Goal: Navigation & Orientation: Understand site structure

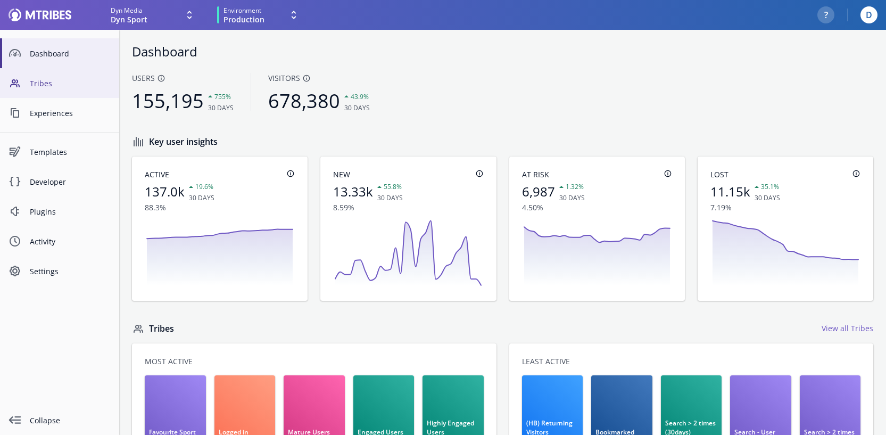
click at [44, 76] on link "Tribes" at bounding box center [59, 83] width 119 height 30
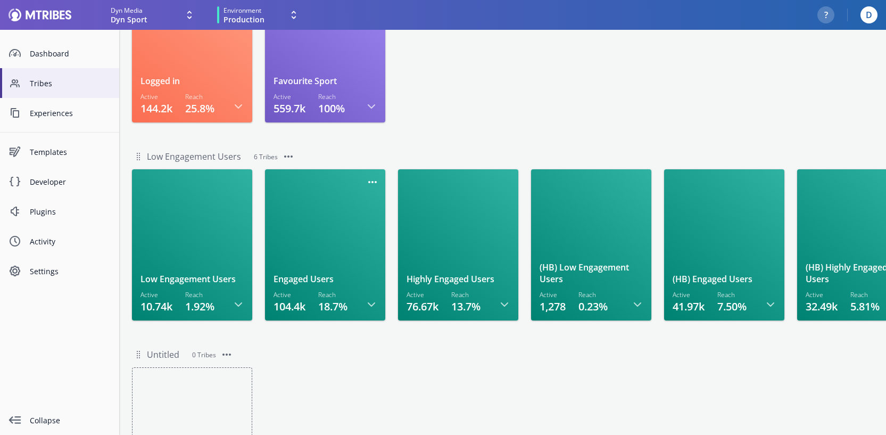
scroll to position [124, 0]
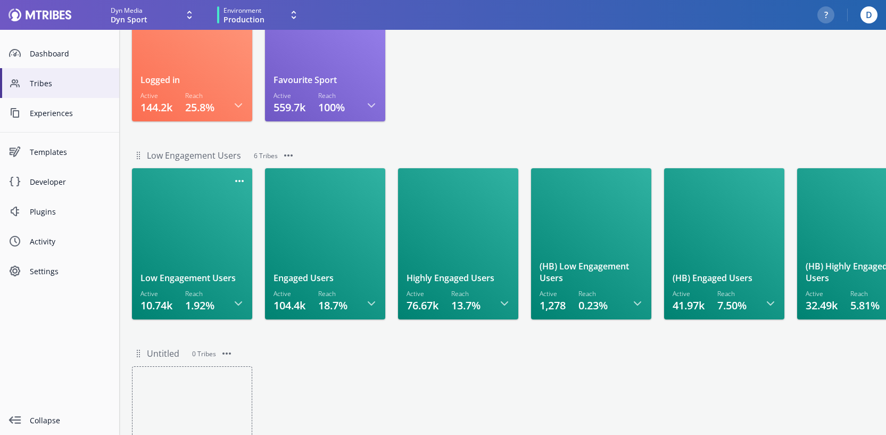
click at [187, 221] on div at bounding box center [191, 224] width 103 height 95
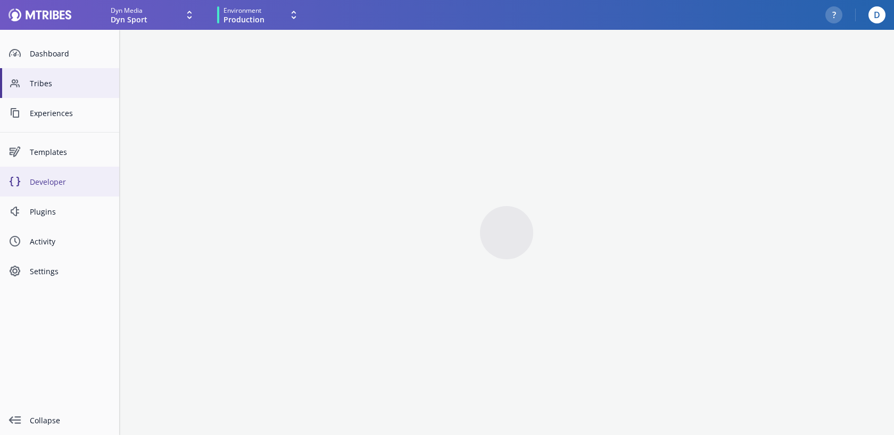
click at [57, 180] on span "Developer" at bounding box center [70, 181] width 81 height 11
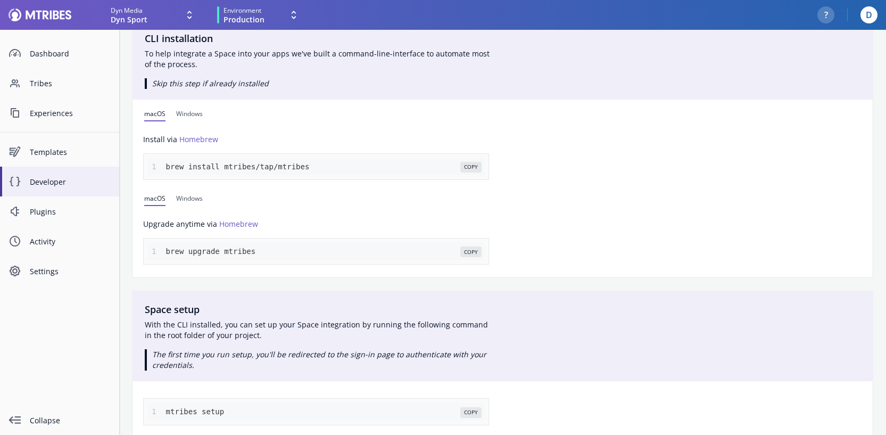
scroll to position [307, 0]
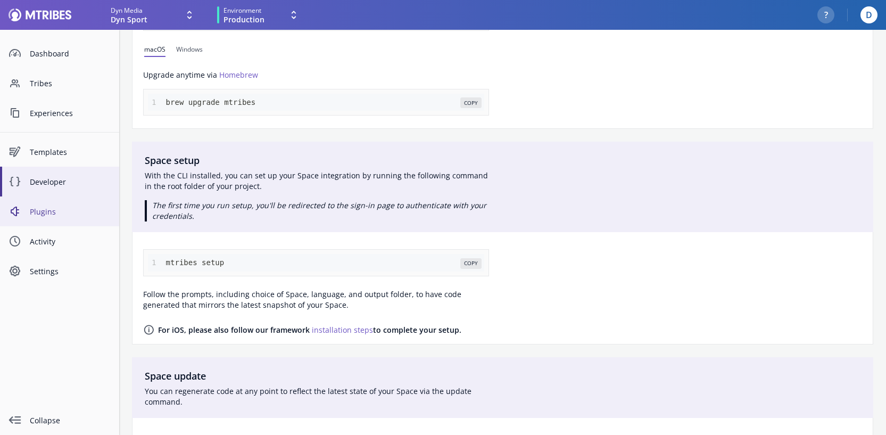
click at [42, 207] on span "Plugins" at bounding box center [70, 211] width 81 height 11
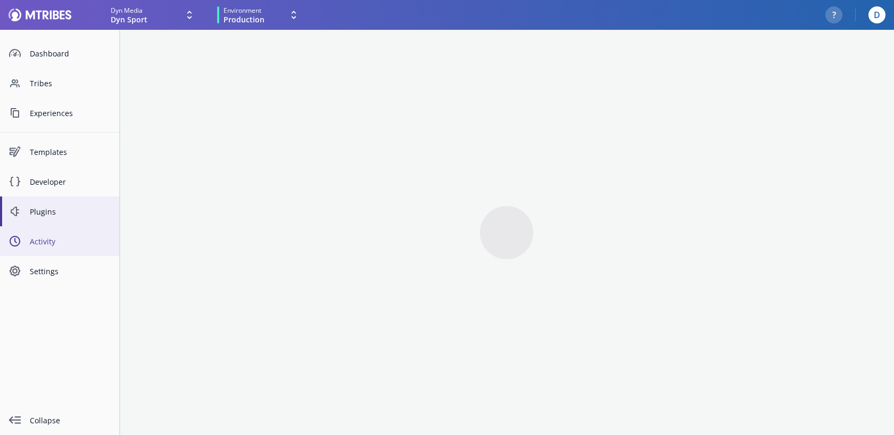
click at [45, 245] on span "Activity" at bounding box center [70, 241] width 81 height 11
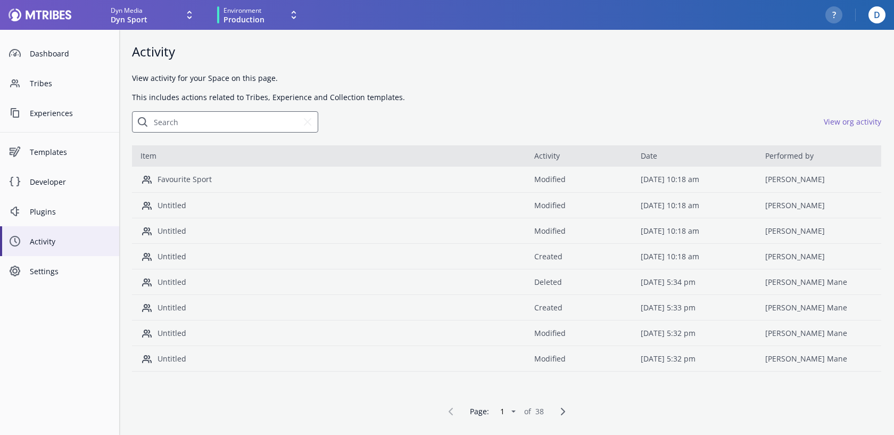
click at [177, 180] on link "Favourite Sport" at bounding box center [184, 179] width 54 height 10
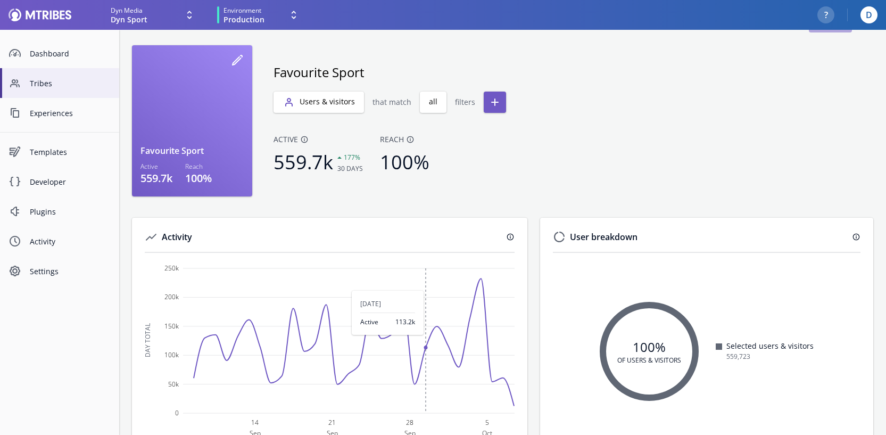
scroll to position [59, 0]
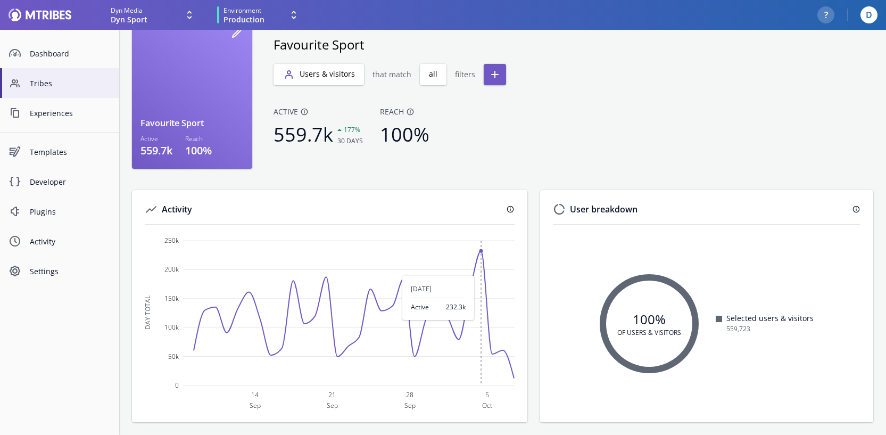
click at [480, 262] on rect at bounding box center [330, 325] width 370 height 171
click at [48, 109] on span "Experiences" at bounding box center [70, 112] width 81 height 11
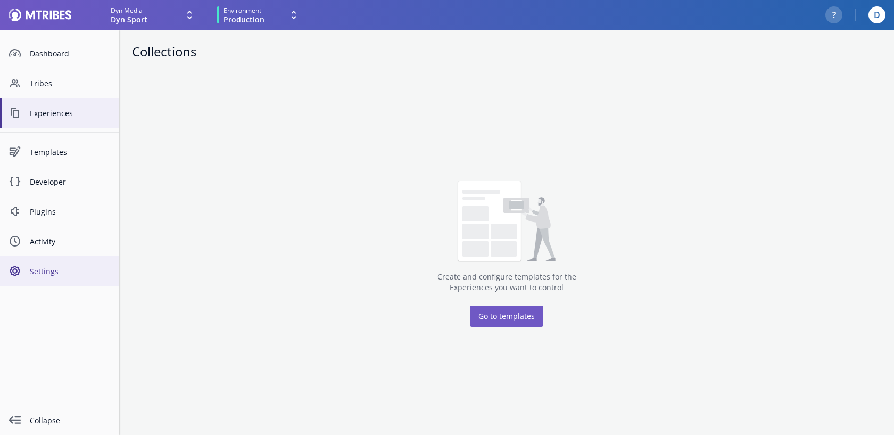
click at [48, 275] on span "Settings" at bounding box center [70, 270] width 81 height 11
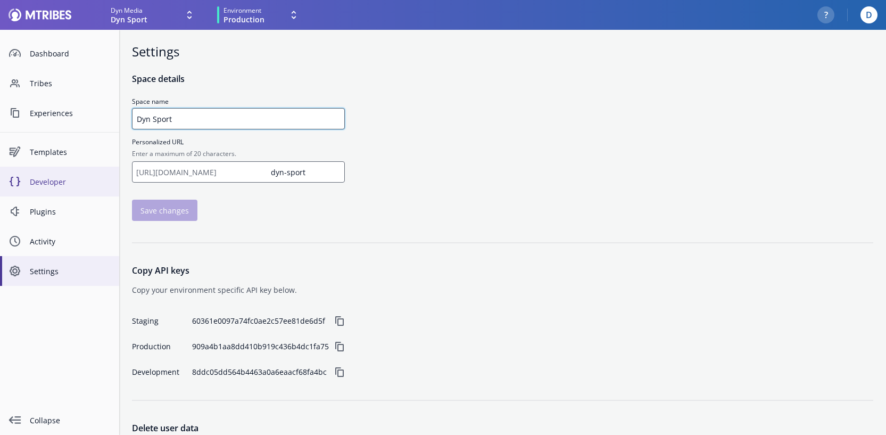
click at [43, 190] on link "Developer" at bounding box center [59, 181] width 119 height 30
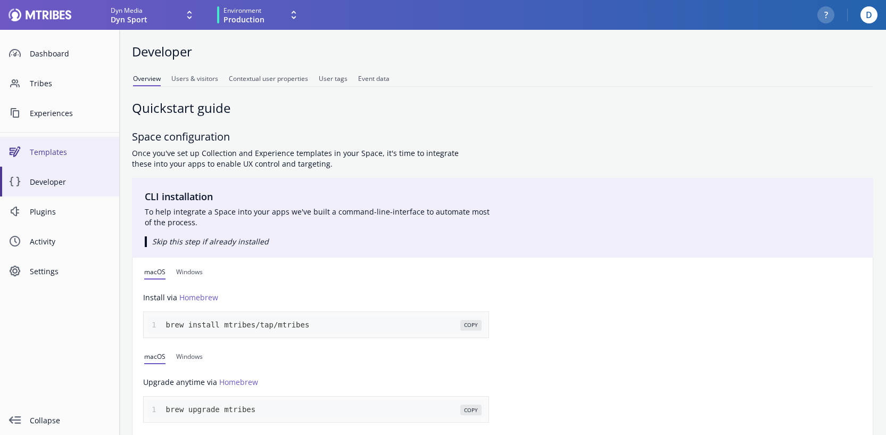
click at [53, 152] on span "Templates" at bounding box center [70, 151] width 81 height 11
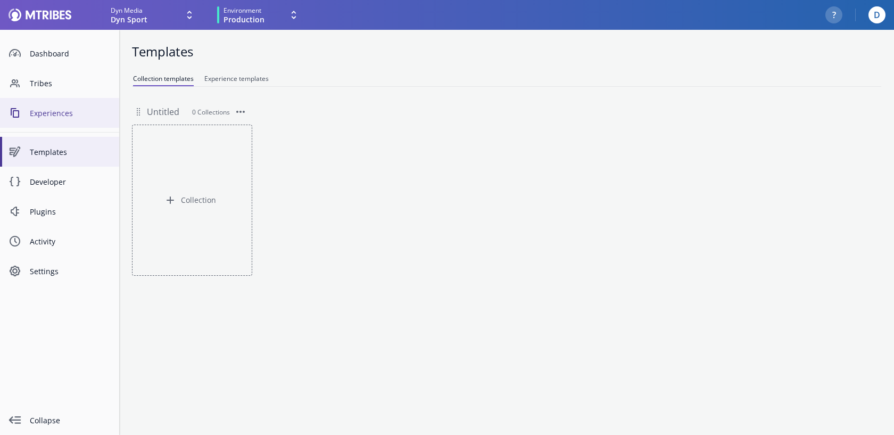
click at [56, 111] on span "Experiences" at bounding box center [70, 112] width 81 height 11
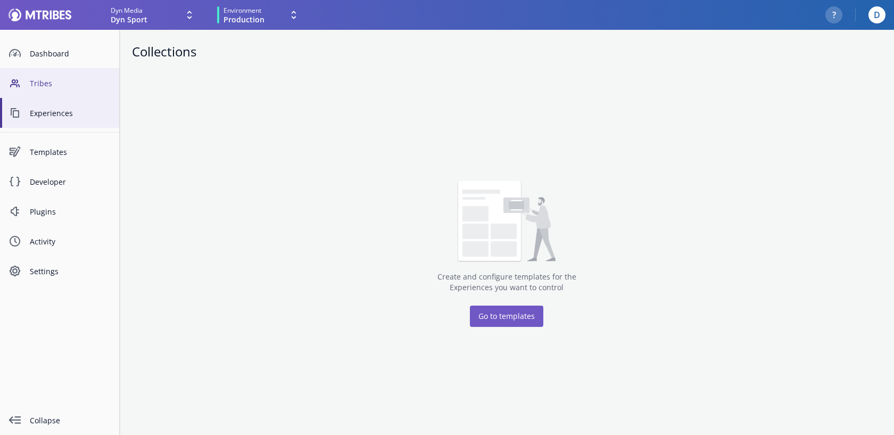
click at [48, 81] on span "Tribes" at bounding box center [70, 83] width 81 height 11
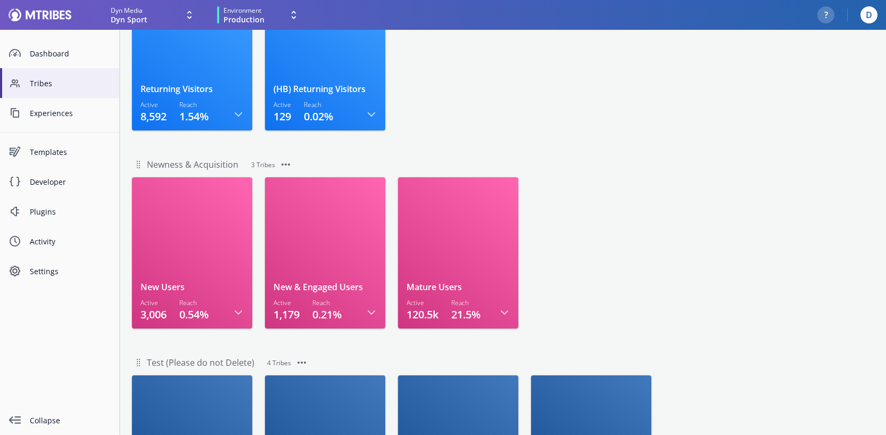
scroll to position [716, 0]
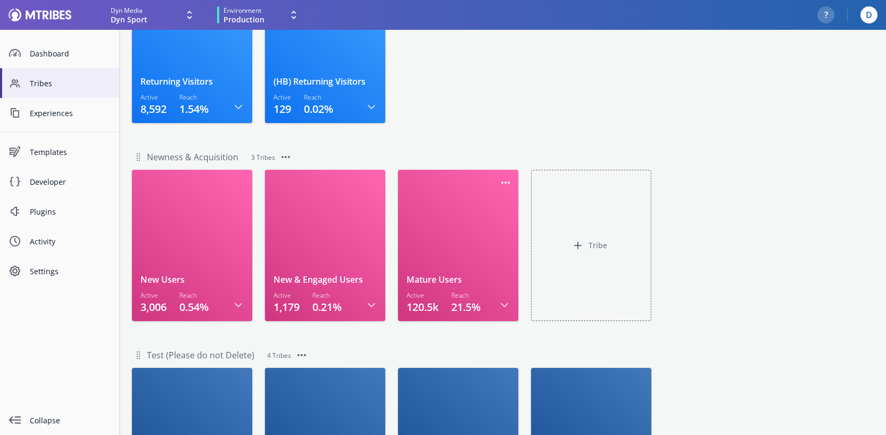
click at [442, 270] on div at bounding box center [457, 225] width 103 height 95
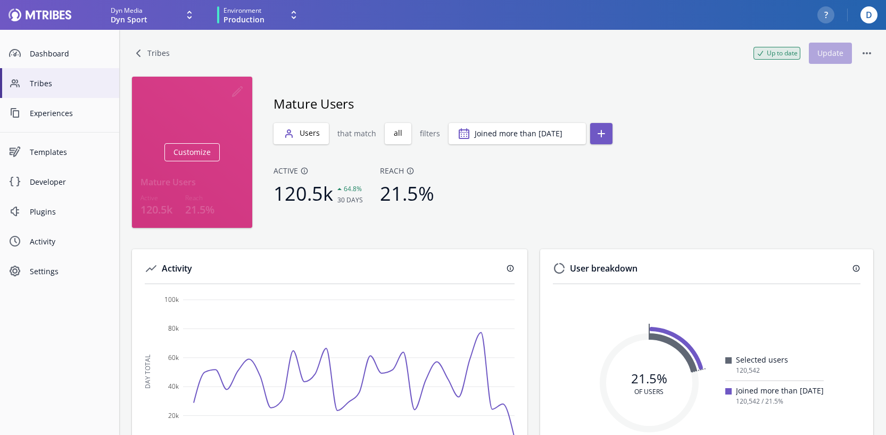
click at [190, 152] on span "Customize" at bounding box center [191, 152] width 55 height 18
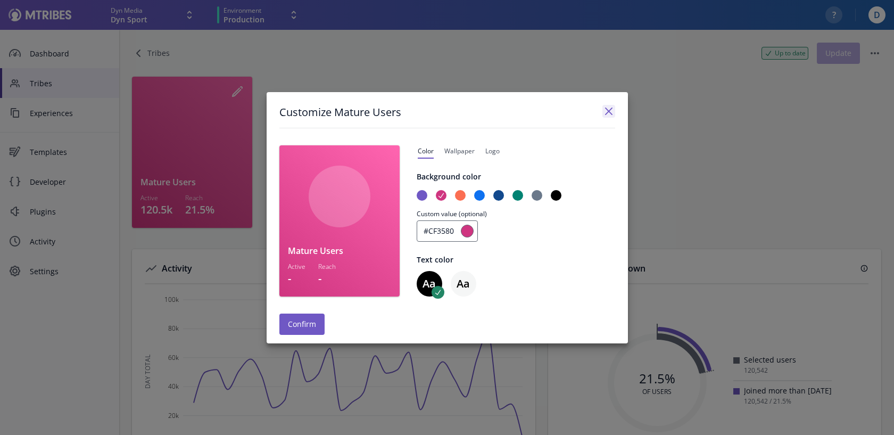
click at [610, 108] on icon "Close" at bounding box center [608, 110] width 7 height 7
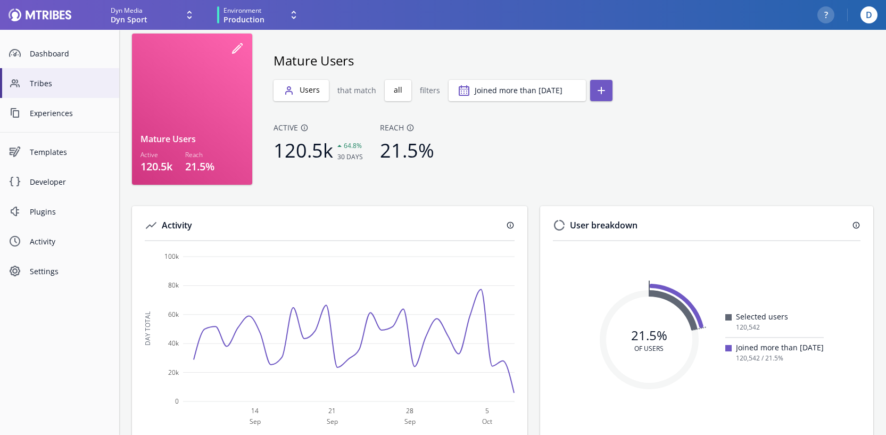
scroll to position [59, 0]
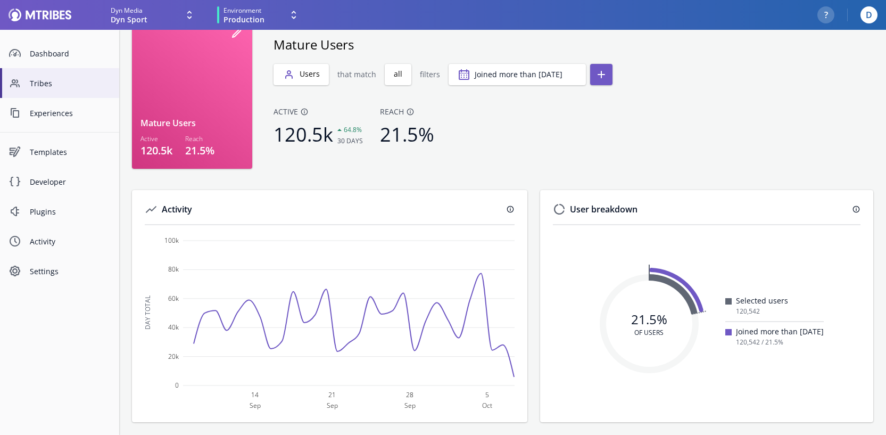
click at [510, 207] on icon "info" at bounding box center [510, 209] width 7 height 7
